Goal: Information Seeking & Learning: Learn about a topic

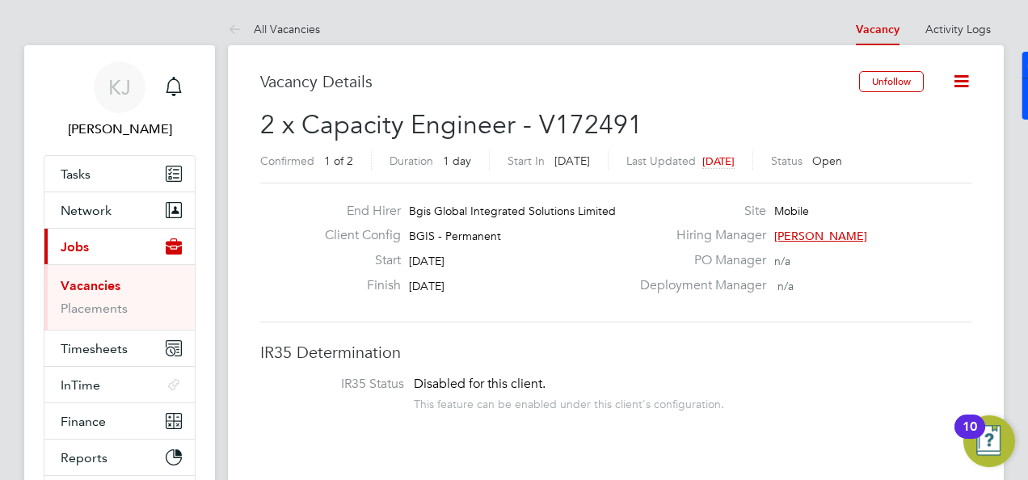
click at [120, 246] on button "Current page: Jobs" at bounding box center [119, 247] width 150 height 36
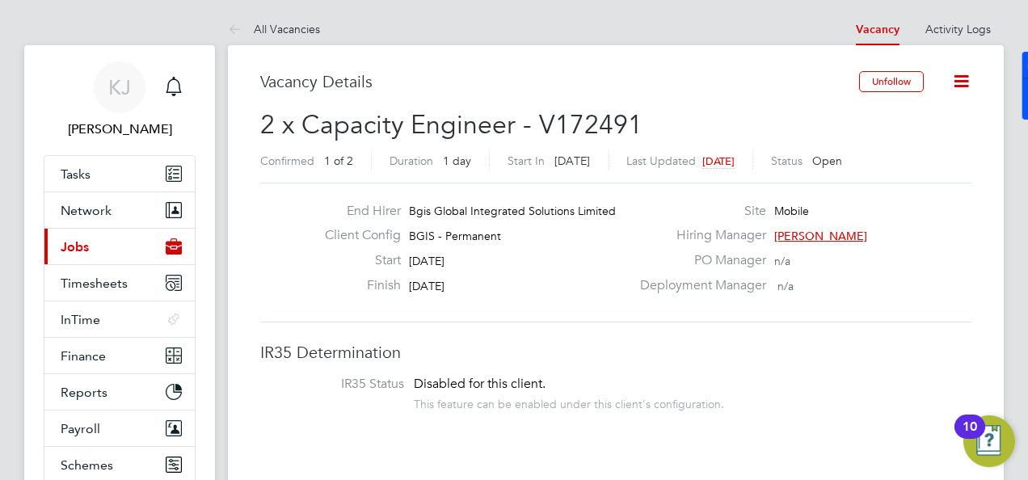
click at [132, 244] on button "Current page: Jobs" at bounding box center [119, 247] width 150 height 36
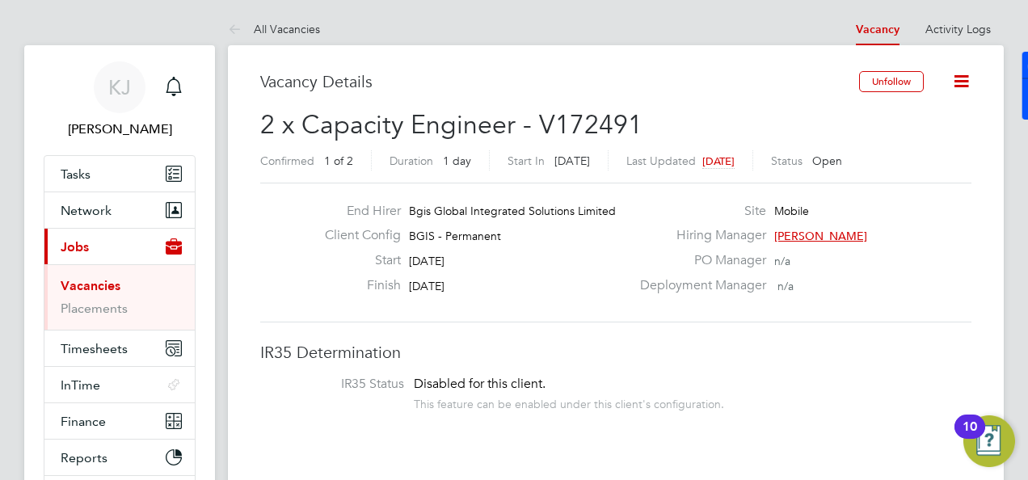
click at [100, 286] on link "Vacancies" at bounding box center [91, 285] width 60 height 15
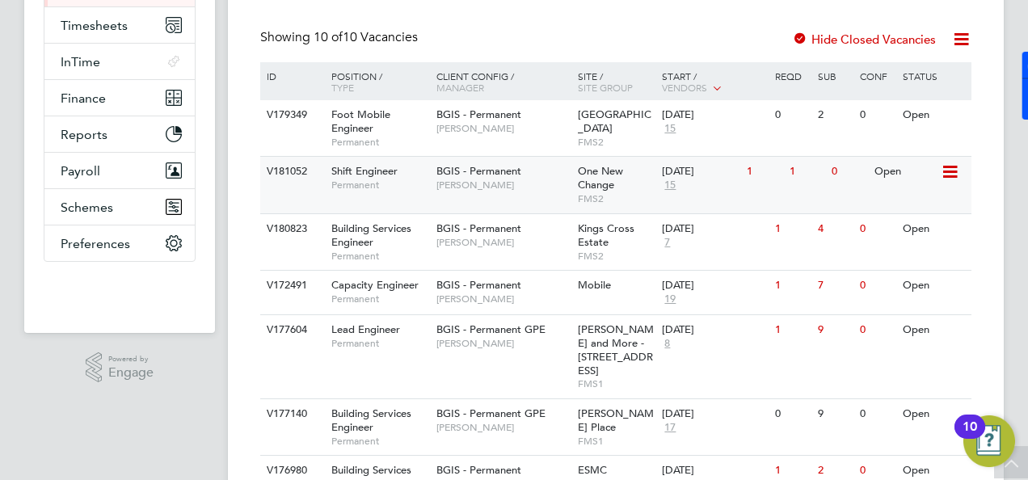
click at [386, 194] on div "Shift Engineer Permanent" at bounding box center [375, 178] width 113 height 42
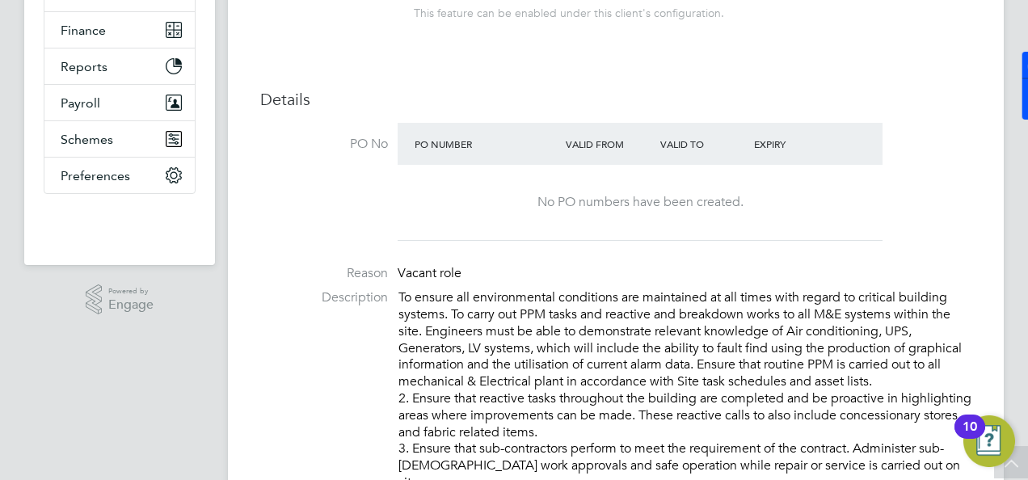
scroll to position [404, 0]
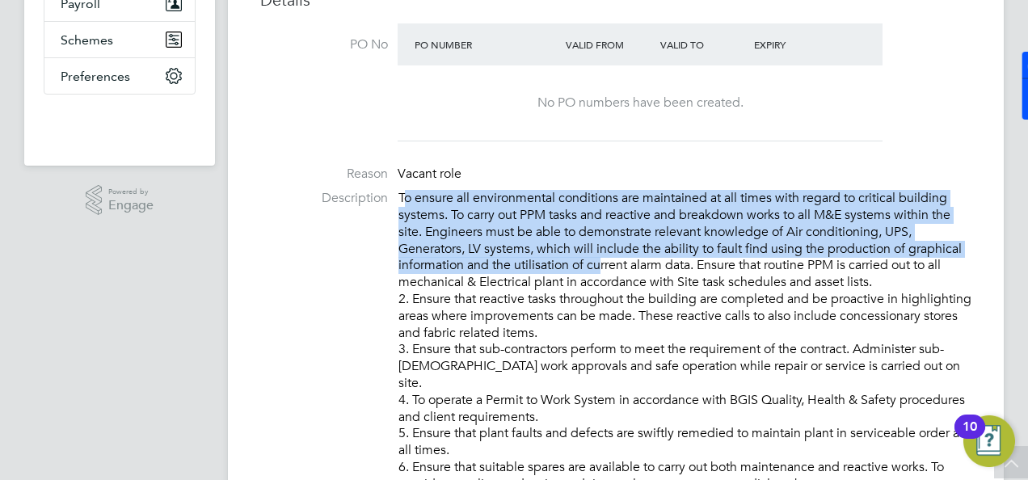
drag, startPoint x: 402, startPoint y: 196, endPoint x: 604, endPoint y: 259, distance: 211.6
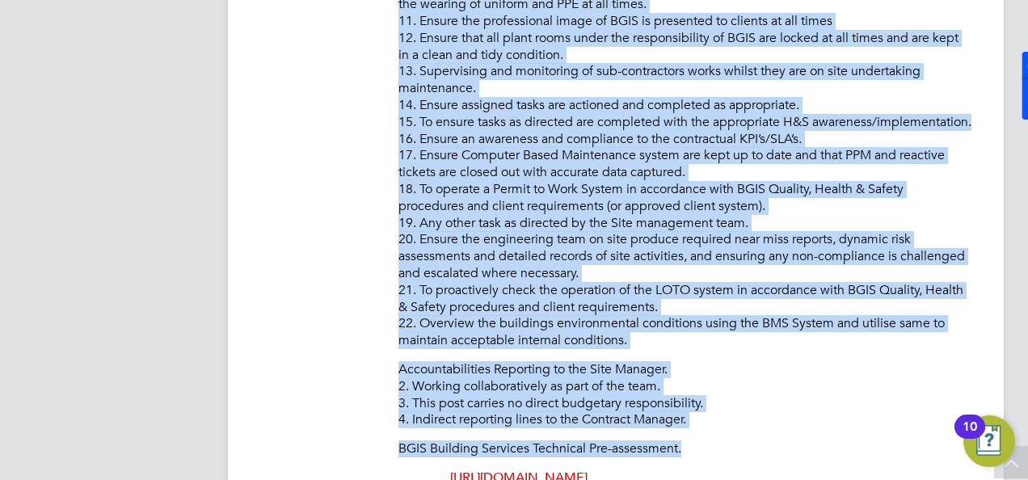
drag, startPoint x: 401, startPoint y: 191, endPoint x: 808, endPoint y: 440, distance: 477.6
click at [808, 440] on div "To ensure all environmental conditions are maintained at all times with regard …" at bounding box center [684, 40] width 573 height 894
copy div "To ensure all environmental conditions are maintained at all times with regard …"
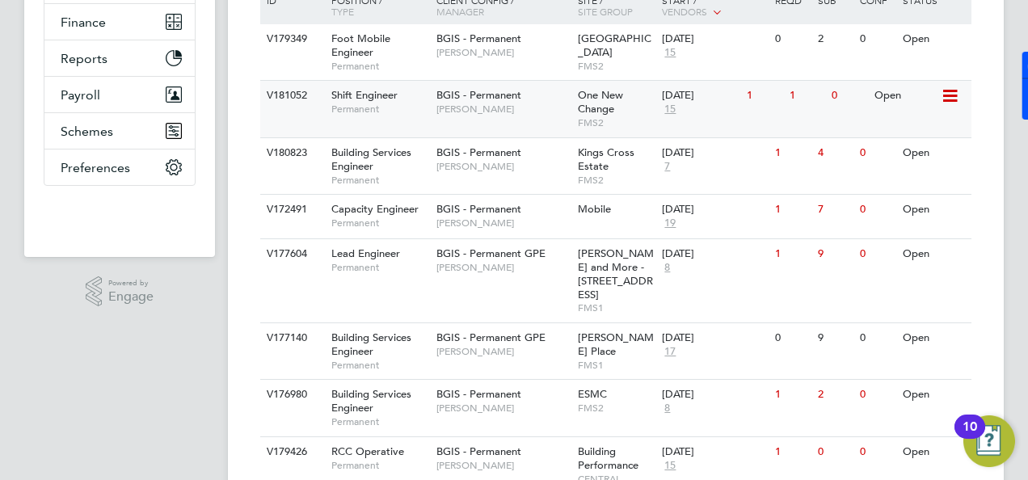
scroll to position [404, 0]
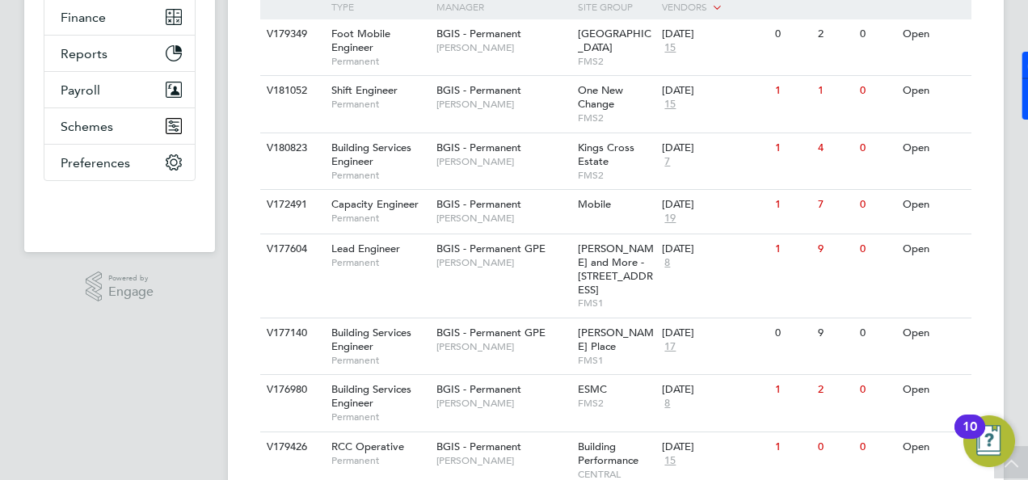
drag, startPoint x: 600, startPoint y: 93, endPoint x: 986, endPoint y: 257, distance: 418.8
click at [991, 259] on div "Vacancies New Vacancy Vacancies I follow All Vacancies Client Config Site Posit…" at bounding box center [616, 138] width 776 height 994
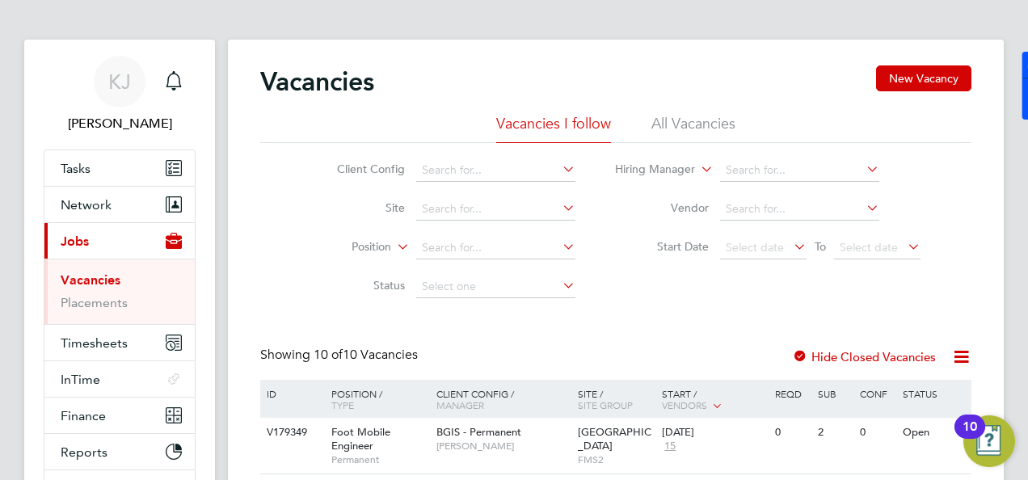
scroll to position [569, 0]
